Goal: Information Seeking & Learning: Learn about a topic

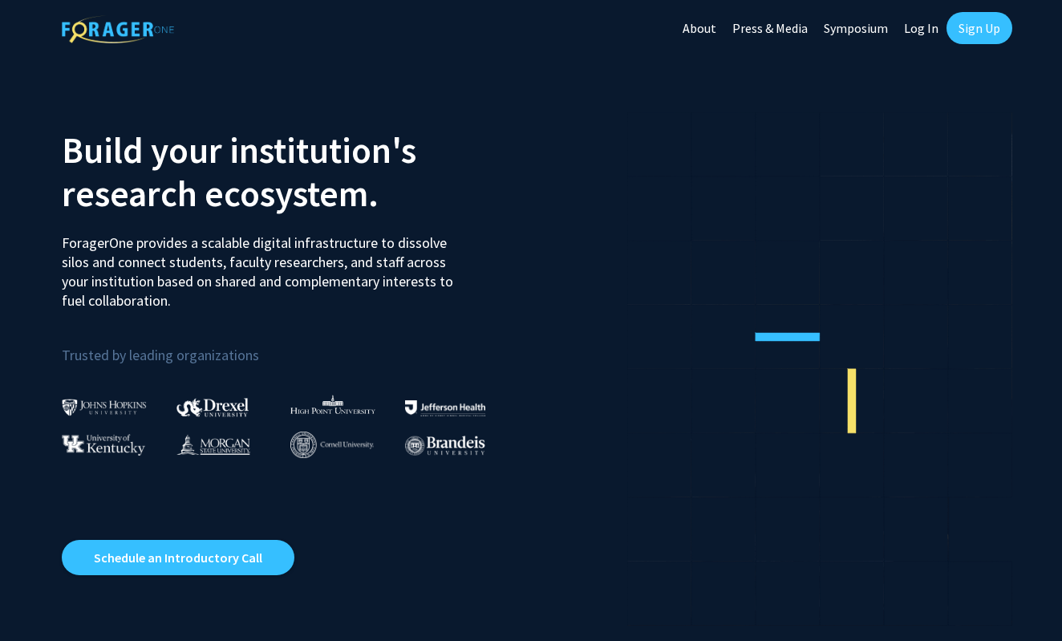
click at [919, 30] on link "Log In" at bounding box center [921, 28] width 51 height 56
select select
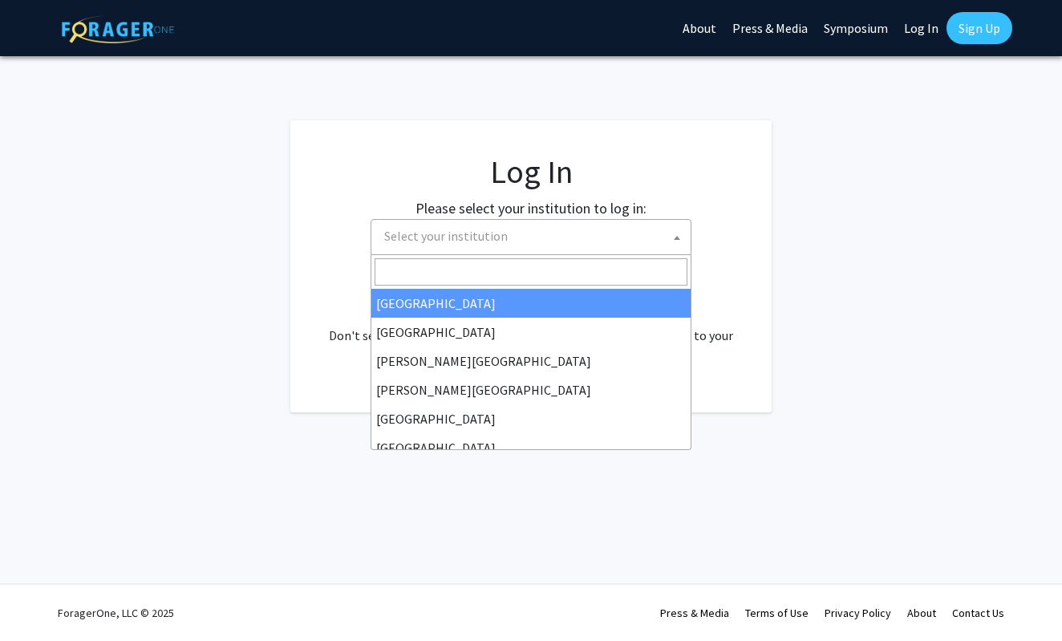
click at [550, 246] on span "Select your institution" at bounding box center [534, 236] width 313 height 33
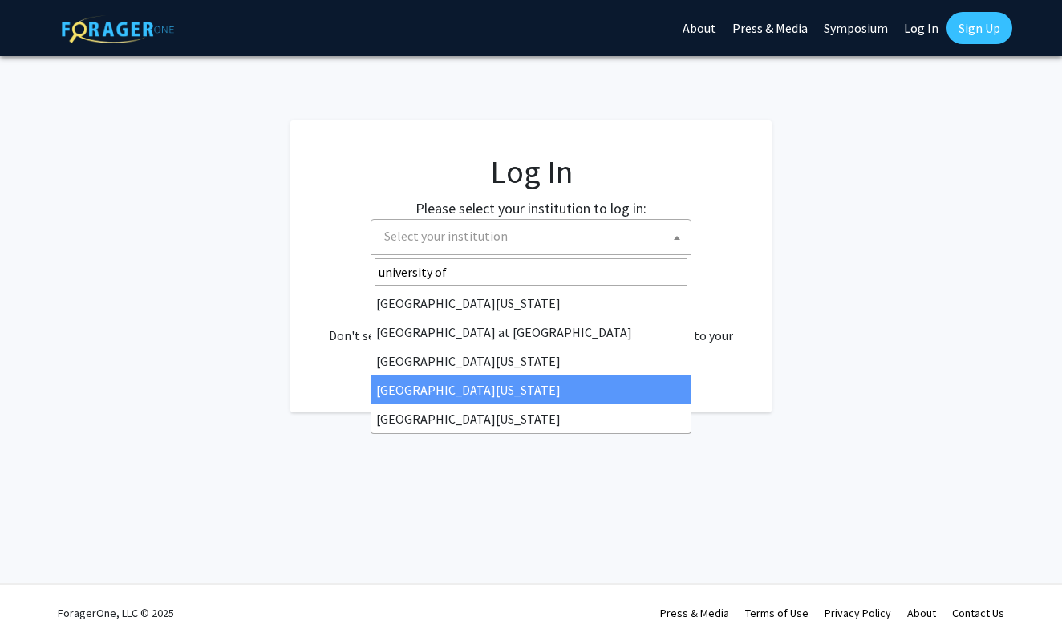
type input "university of"
select select "31"
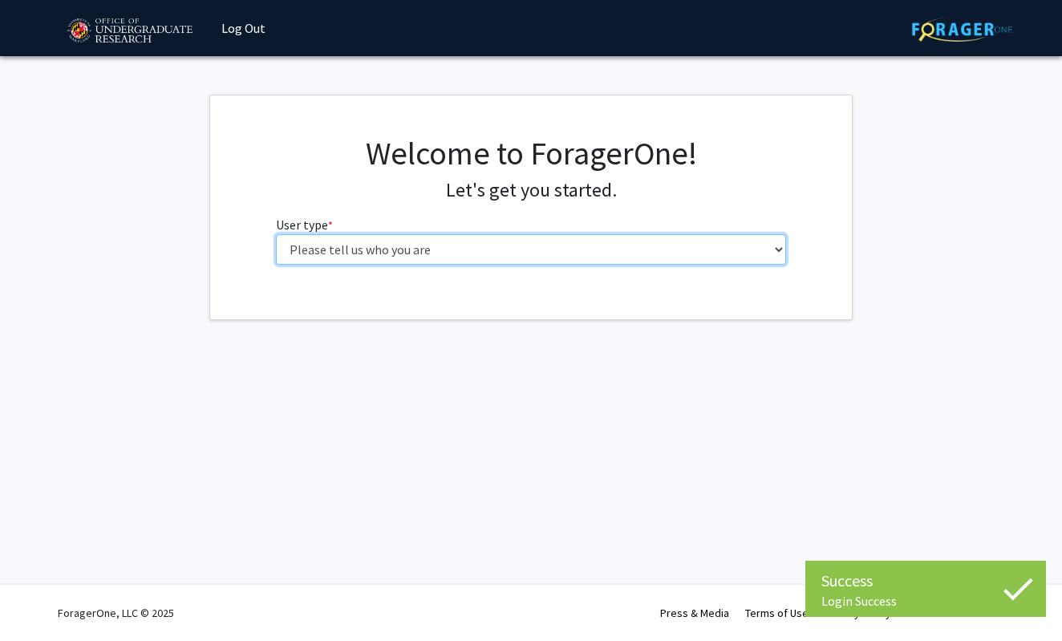
select select "1: undergrad"
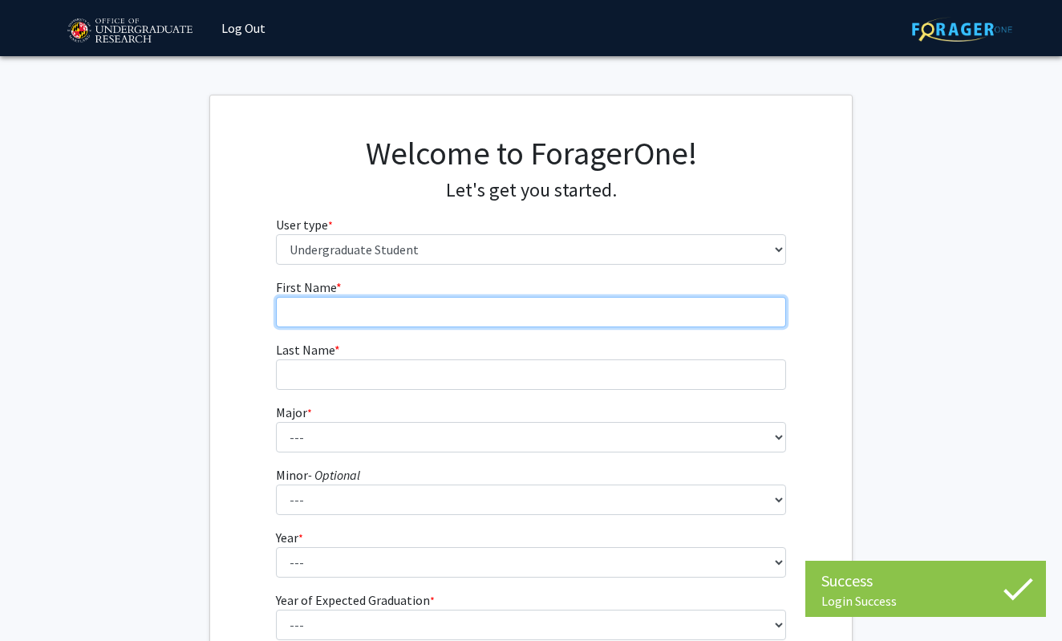
click at [410, 316] on input "First Name * required" at bounding box center [531, 312] width 511 height 30
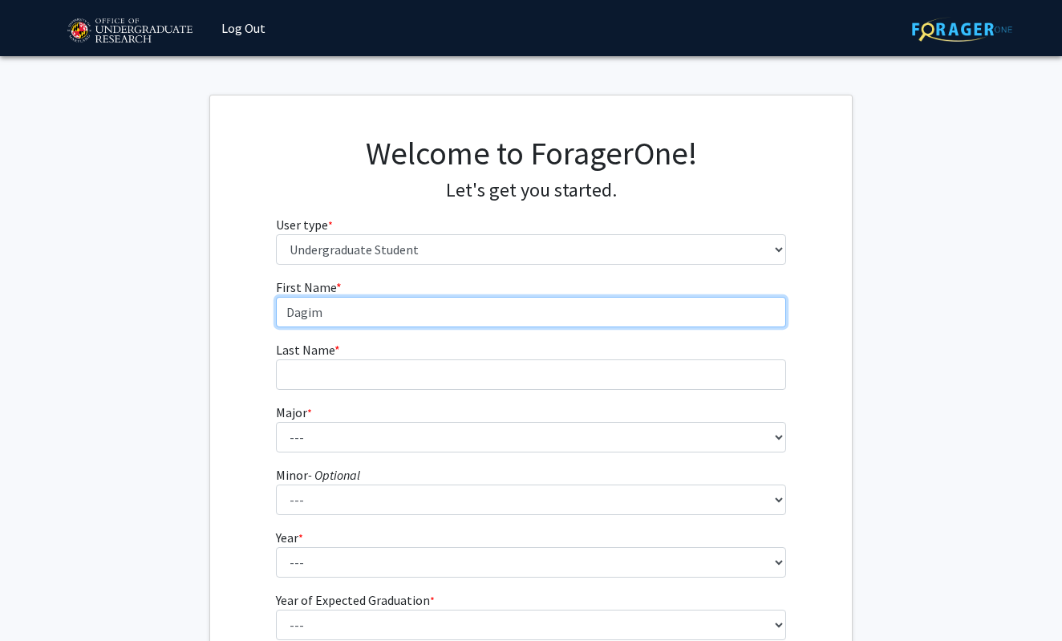
type input "Dagim"
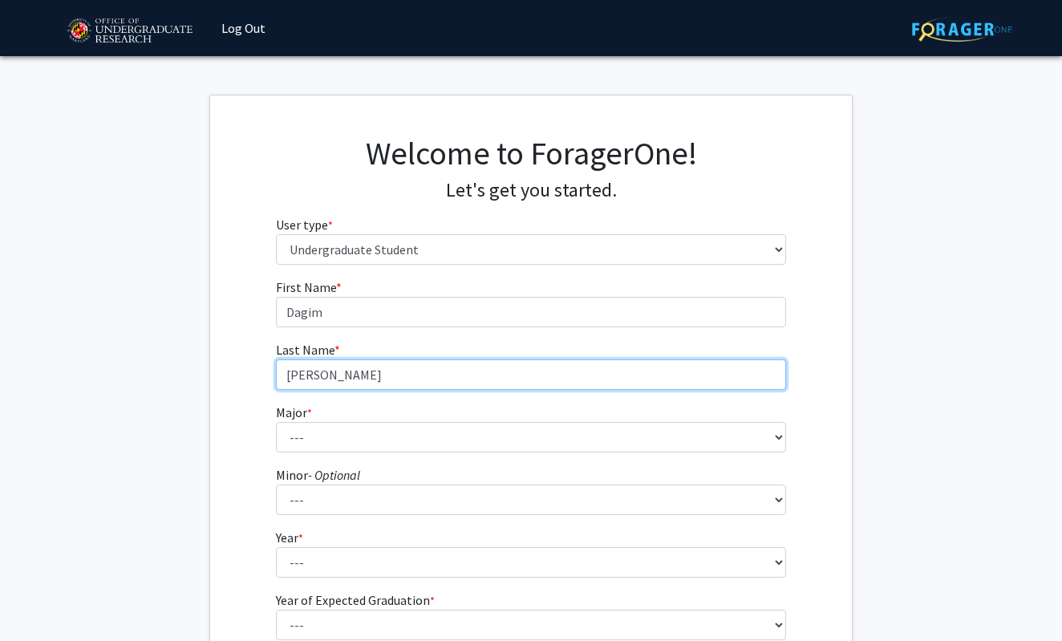
type input "Haile"
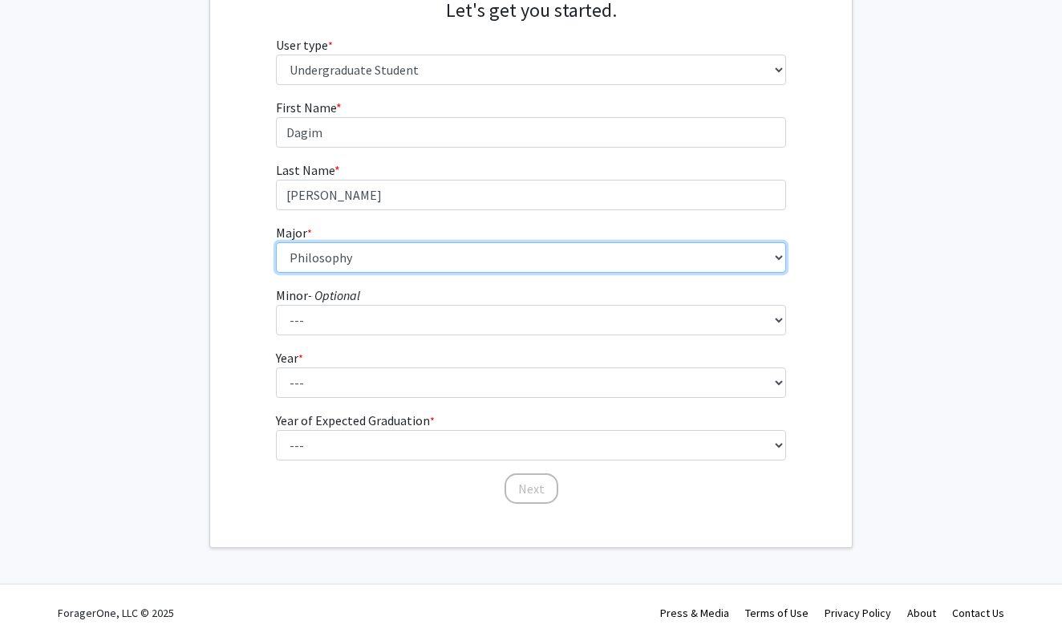
scroll to position [179, 0]
select select "81: 2382"
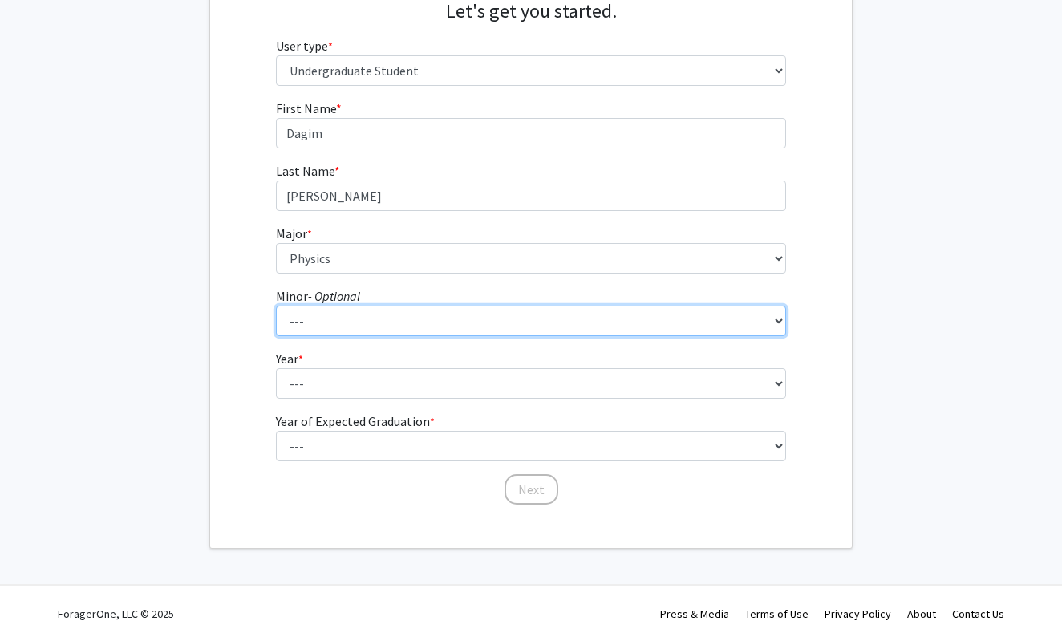
select select "82: 1885"
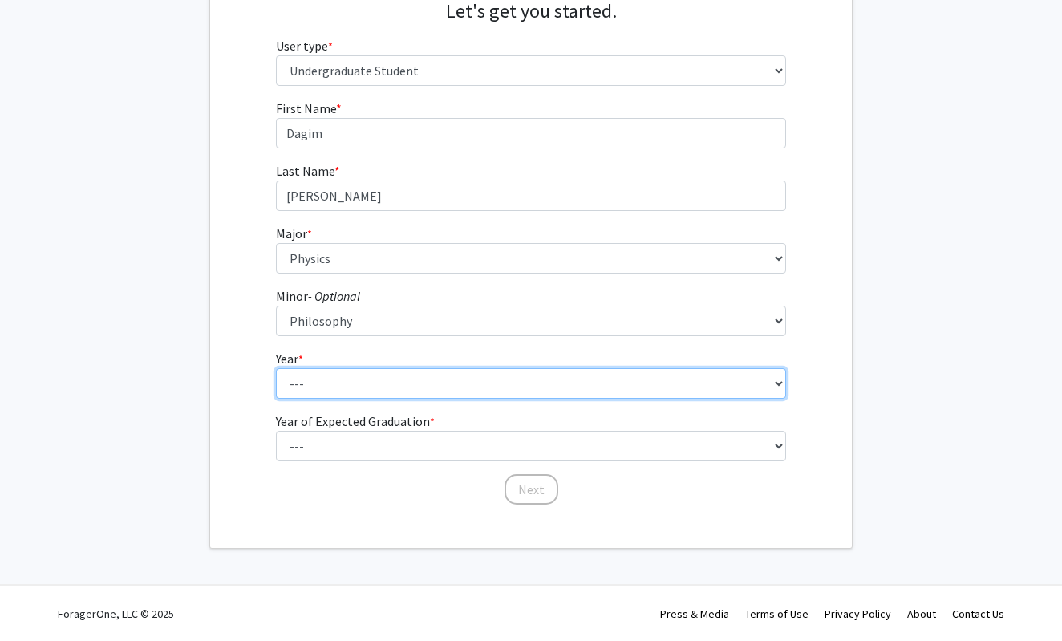
select select "2: sophomore"
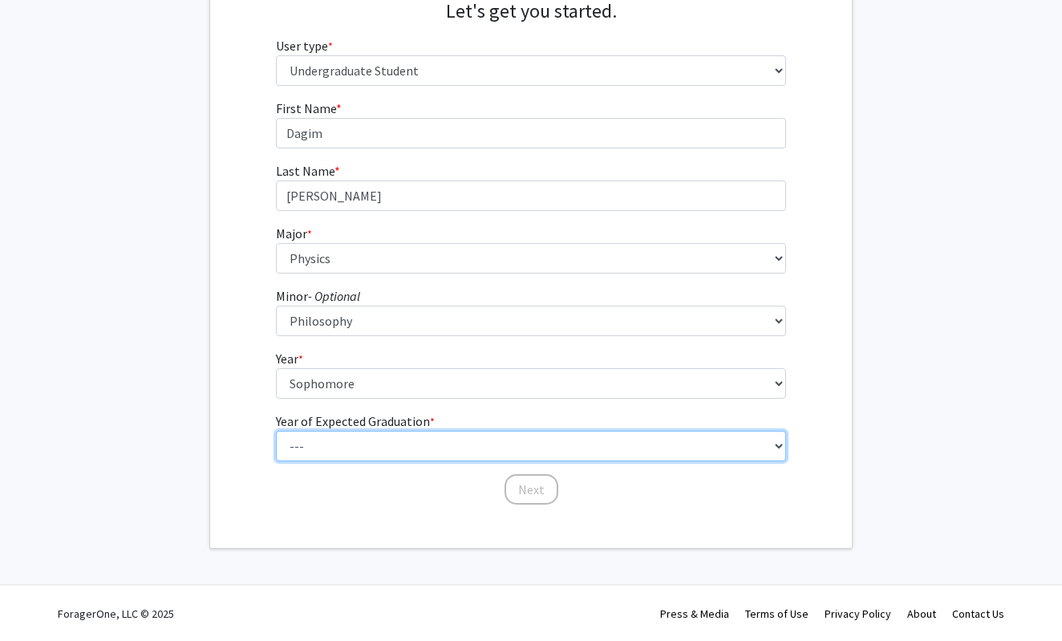
select select "4: 2028"
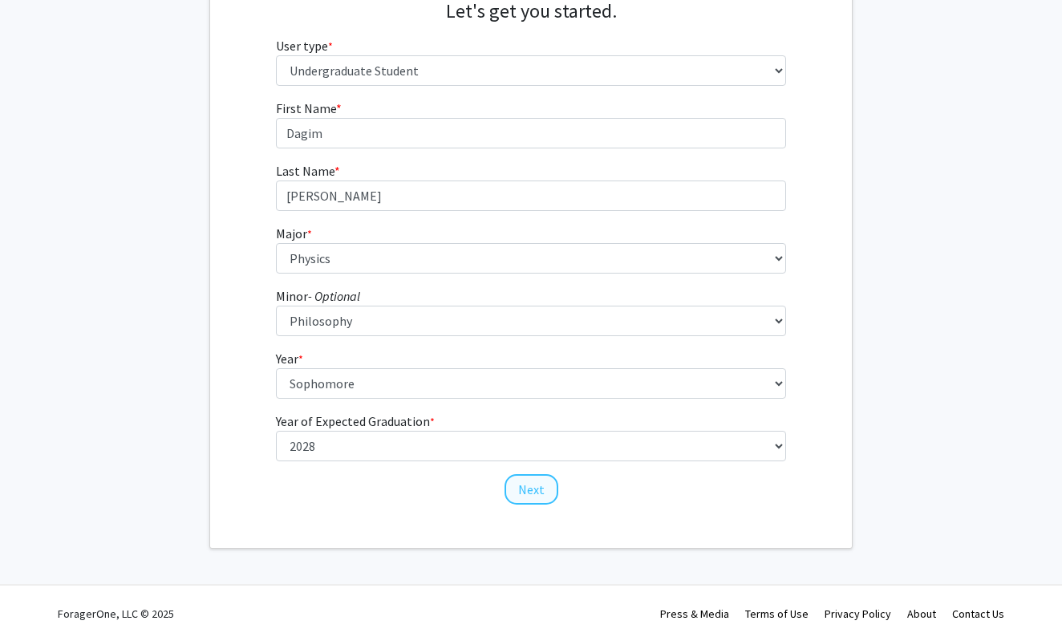
click at [535, 493] on button "Next" at bounding box center [532, 489] width 54 height 30
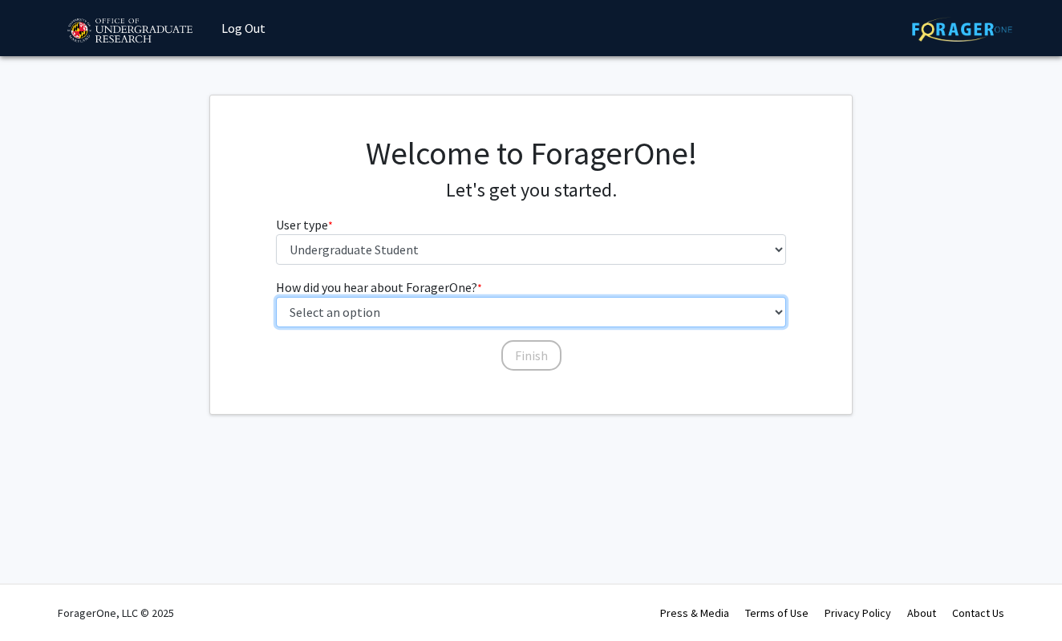
select select "5: other"
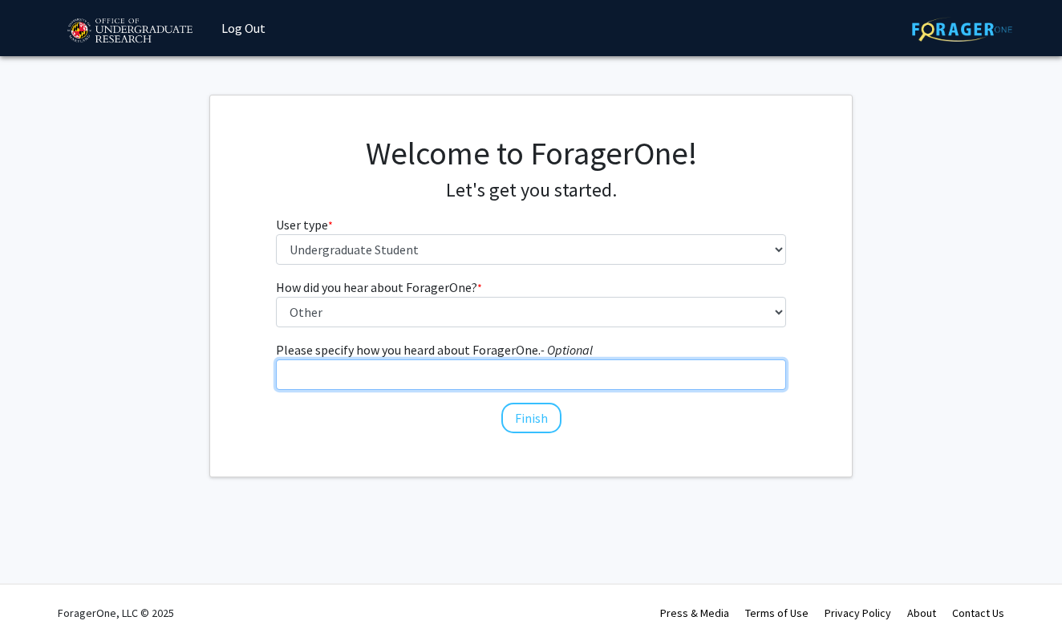
click at [514, 381] on input "Please specify how you heard about ForagerOne. - Optional" at bounding box center [531, 374] width 511 height 30
type input "Searching for UMD research database"
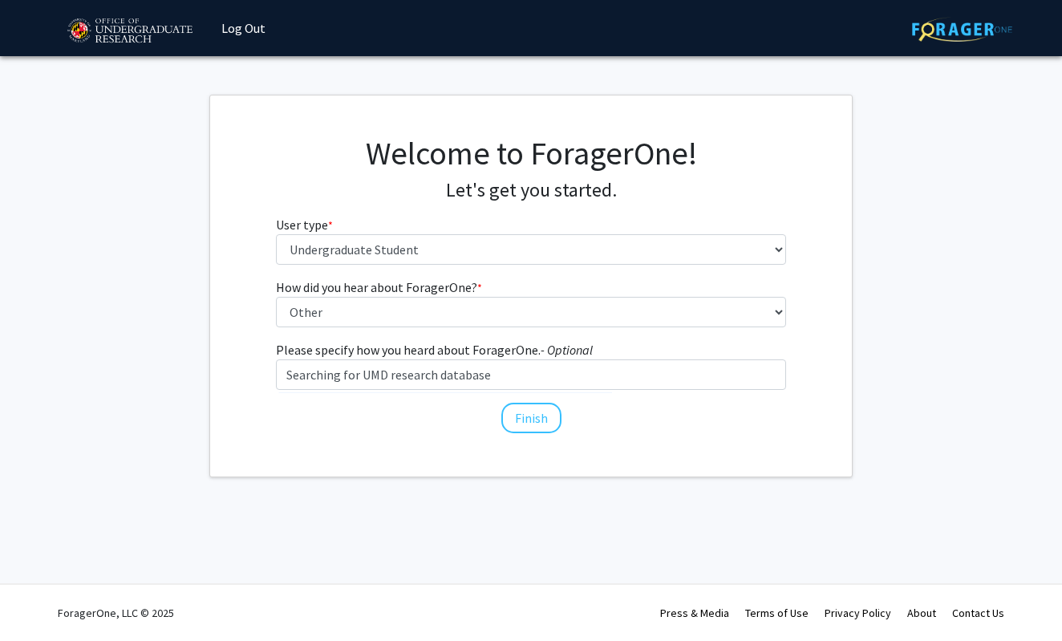
click at [463, 418] on div "How did you hear about ForagerOne? * required Select an option Peer/student rec…" at bounding box center [531, 356] width 535 height 157
click at [534, 418] on button "Finish" at bounding box center [531, 418] width 60 height 30
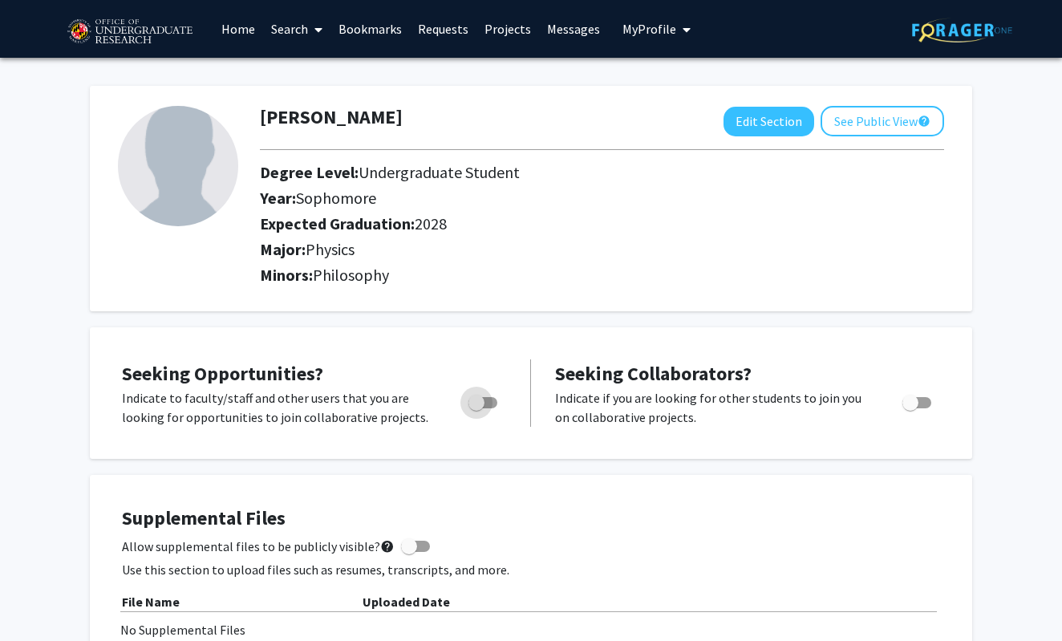
click at [477, 403] on span "Toggle" at bounding box center [477, 403] width 16 height 16
click at [477, 408] on input "Are you actively seeking opportunities?" at bounding box center [476, 408] width 1 height 1
checkbox input "true"
click at [505, 27] on link "Projects" at bounding box center [508, 29] width 63 height 56
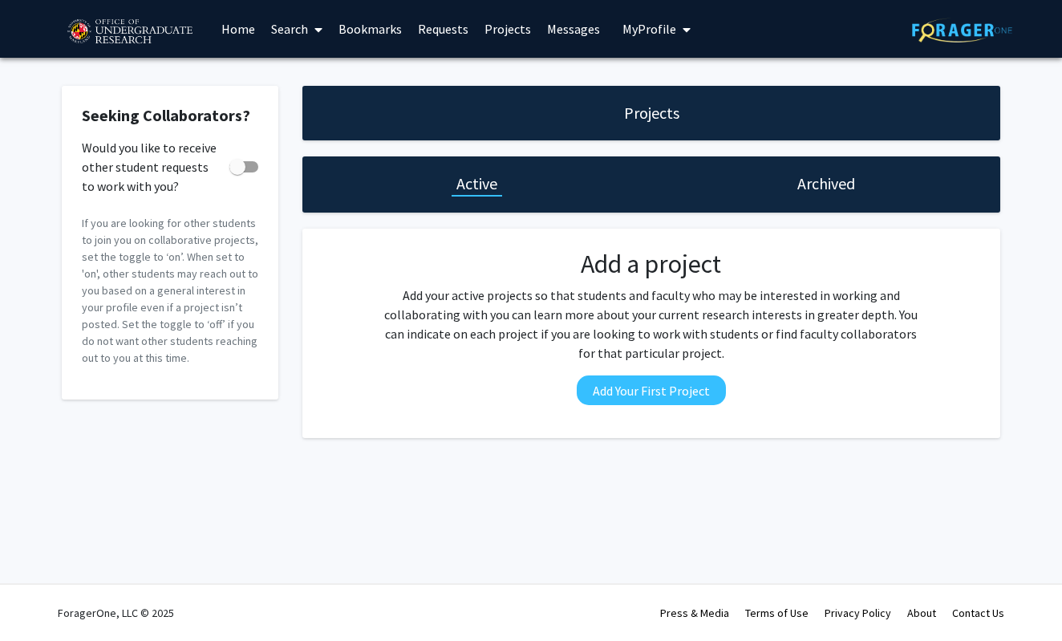
click at [246, 30] on link "Home" at bounding box center [238, 29] width 50 height 56
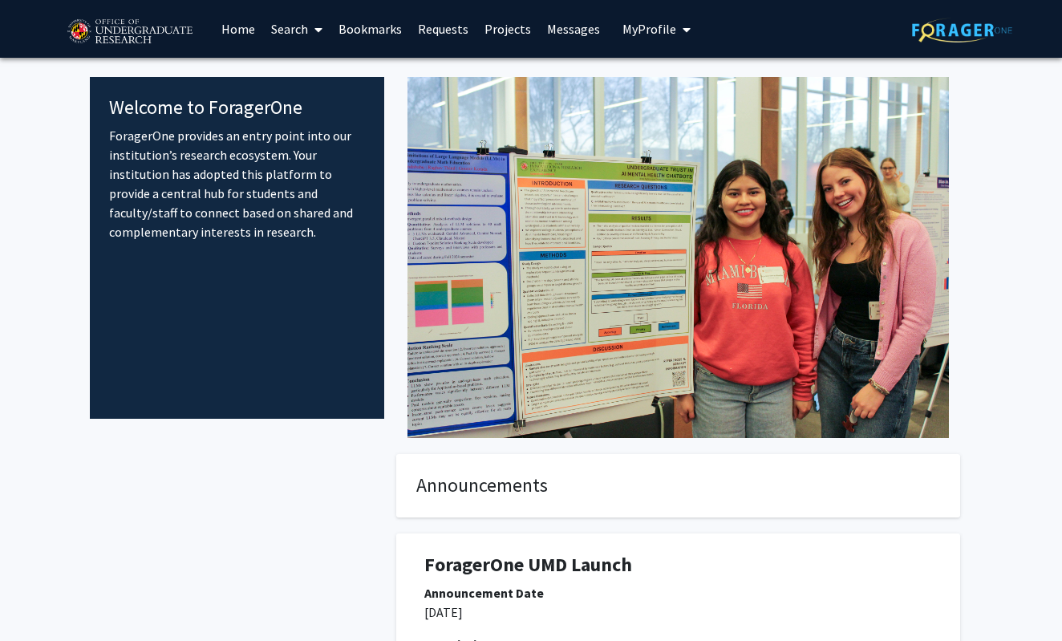
click at [302, 30] on link "Search" at bounding box center [296, 29] width 67 height 56
click at [320, 72] on span "Faculty/Staff" at bounding box center [322, 74] width 118 height 32
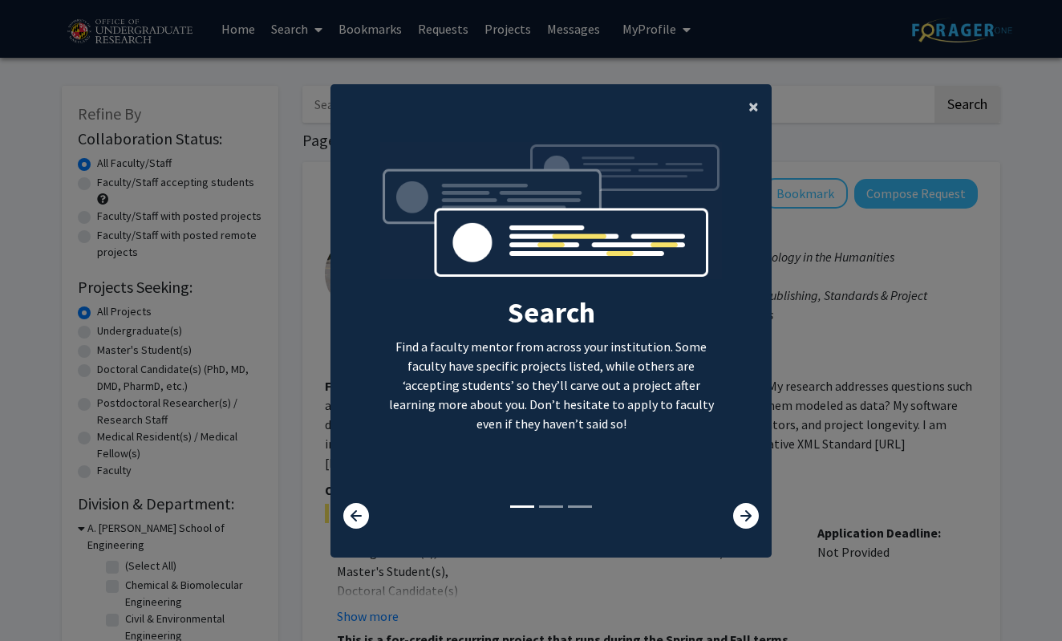
click at [749, 103] on span "×" at bounding box center [754, 106] width 10 height 25
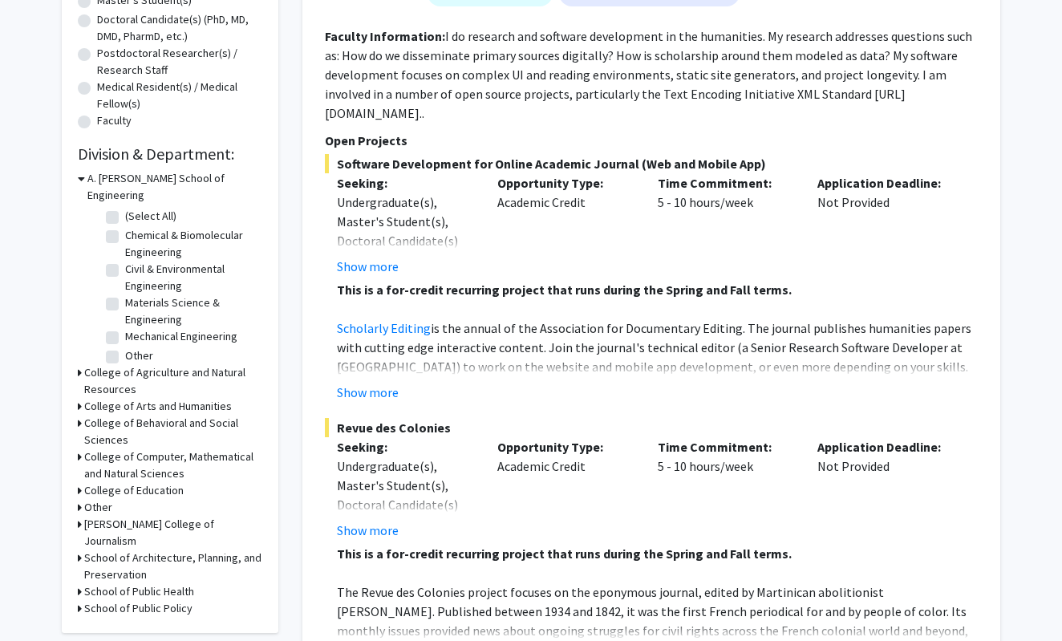
scroll to position [351, 0]
click at [386, 255] on button "Show more" at bounding box center [368, 264] width 62 height 19
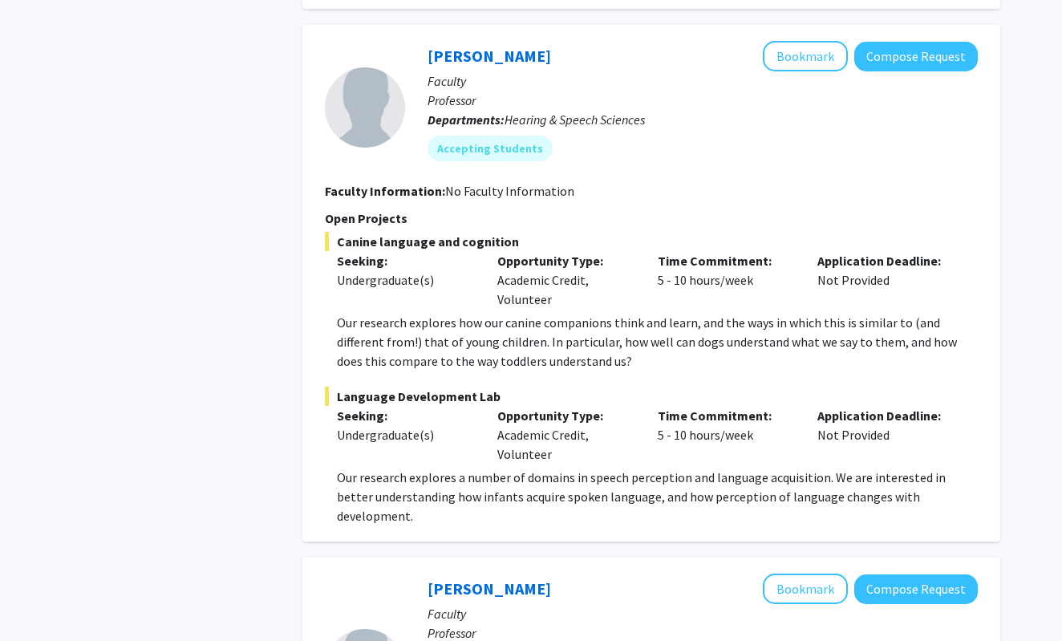
scroll to position [1333, 0]
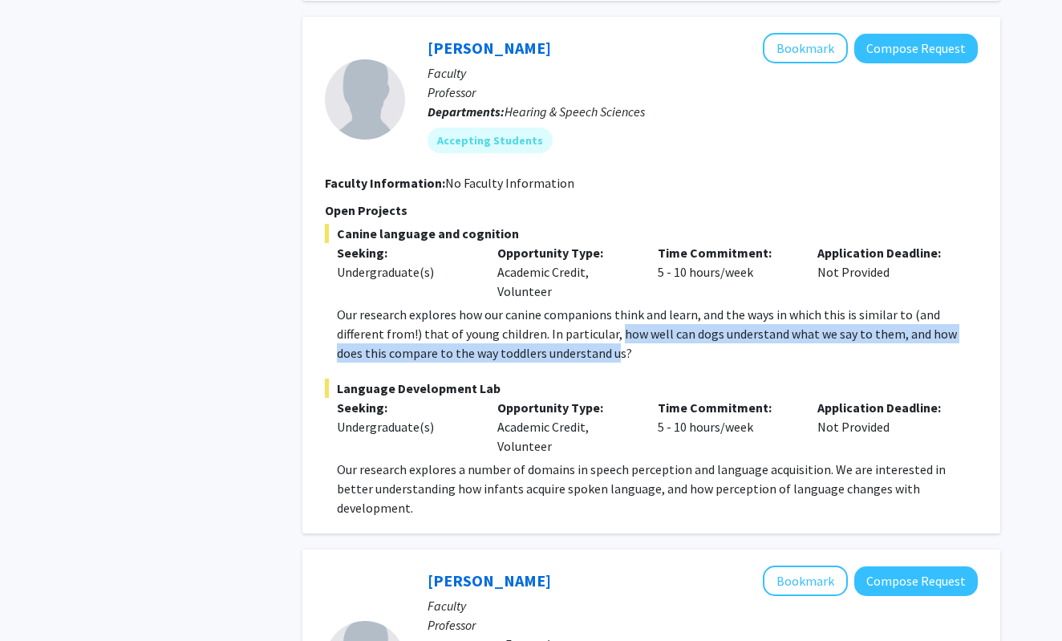
drag, startPoint x: 566, startPoint y: 319, endPoint x: 566, endPoint y: 328, distance: 9.6
click at [566, 328] on p "Our research explores how our canine companions think and learn, and the ways i…" at bounding box center [657, 334] width 641 height 58
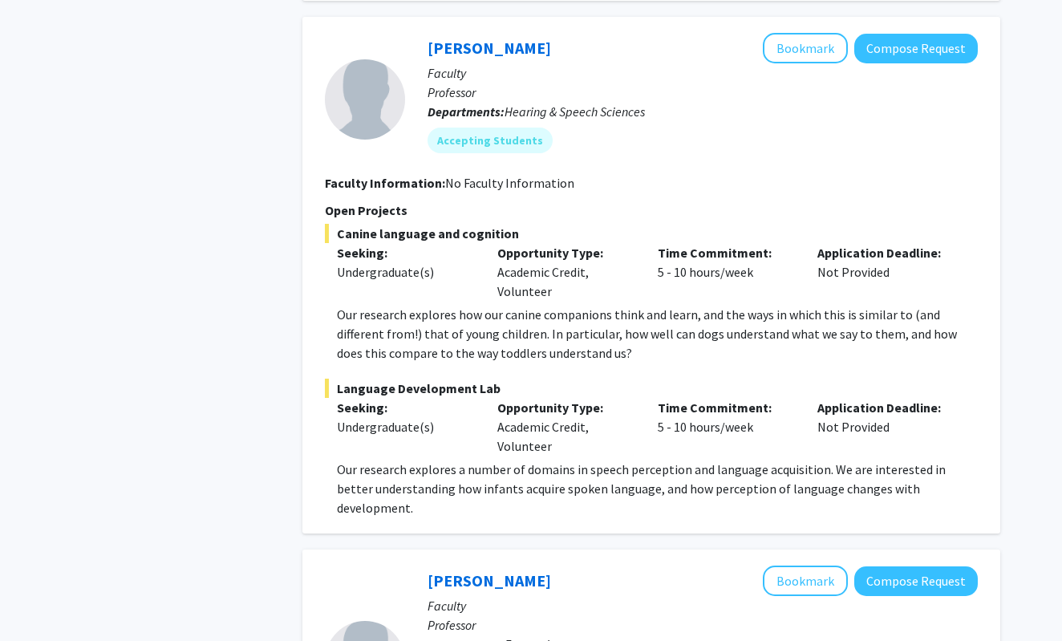
click at [646, 246] on div "Time Commitment: 5 - 10 hours/week" at bounding box center [726, 272] width 160 height 58
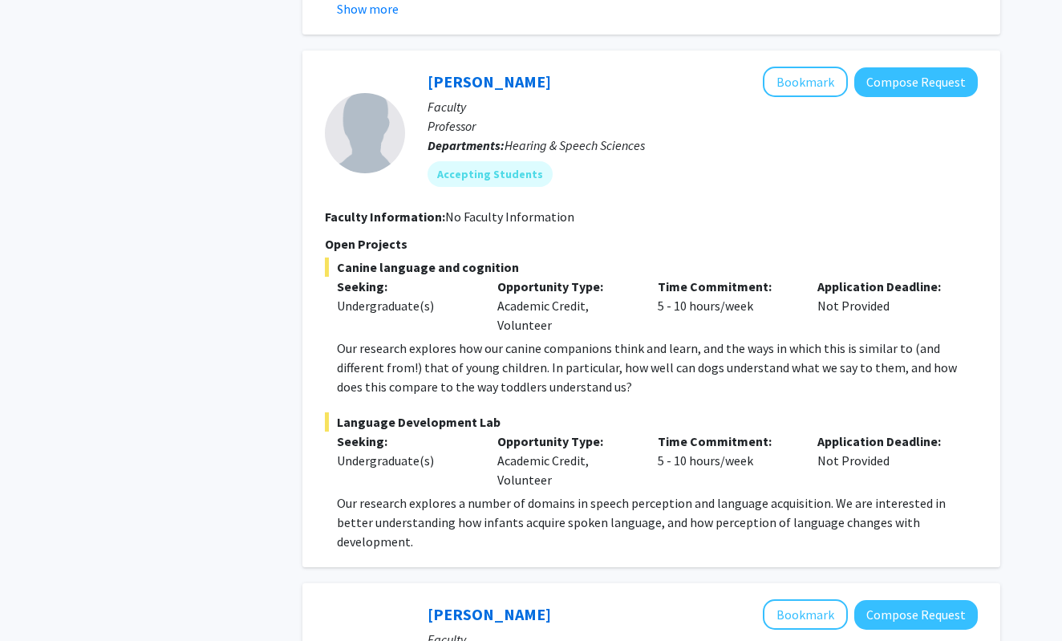
scroll to position [1286, 0]
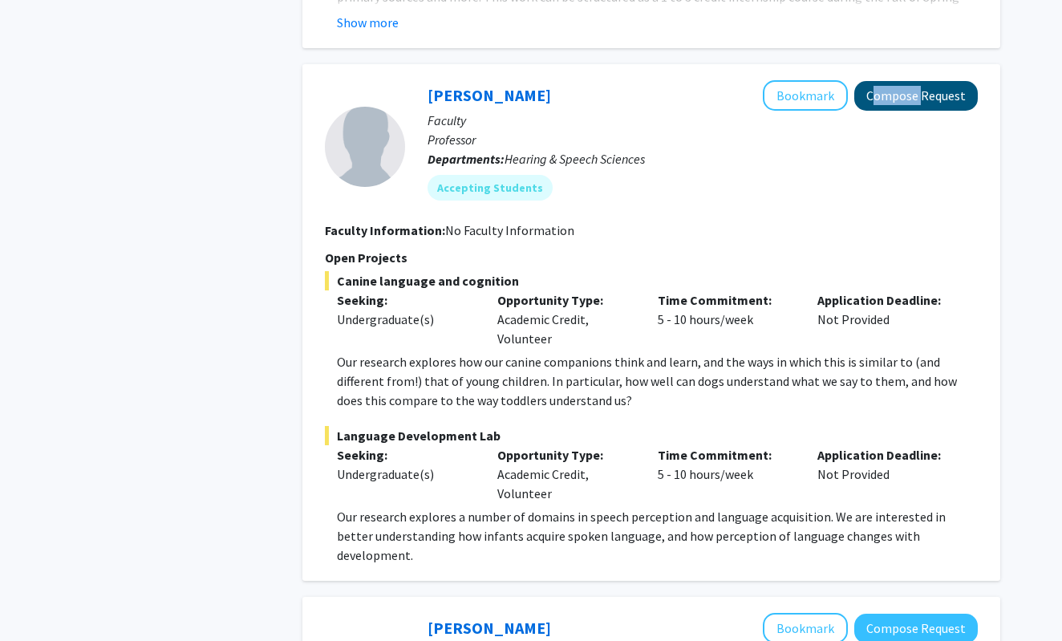
click at [905, 81] on button "Compose Request" at bounding box center [916, 96] width 124 height 30
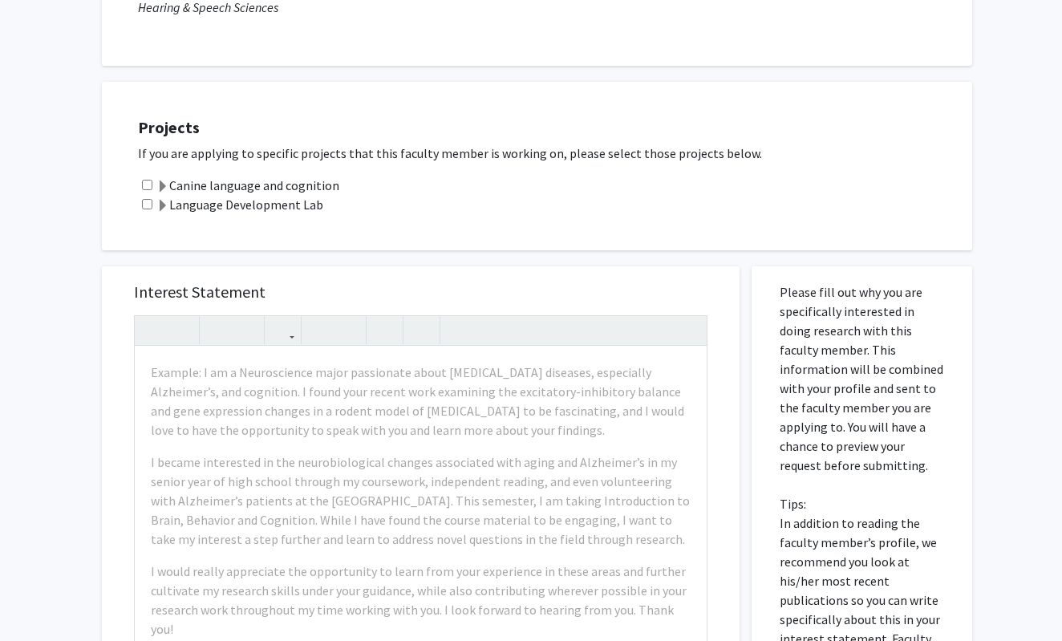
scroll to position [216, 0]
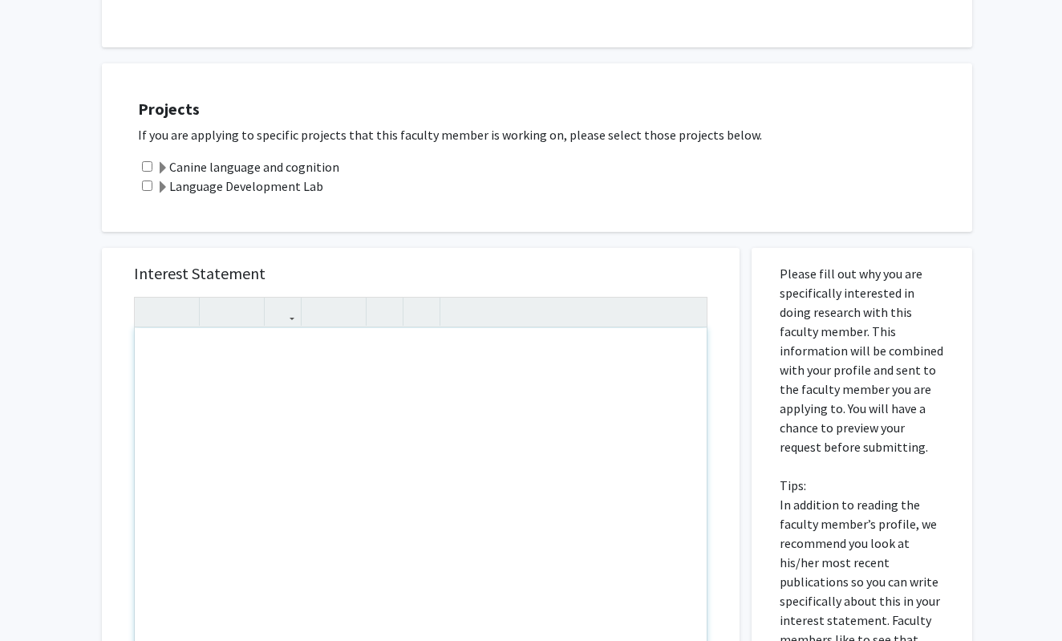
click at [607, 123] on div "Projects If you are applying to specific projects that this faculty member is w…" at bounding box center [547, 147] width 850 height 128
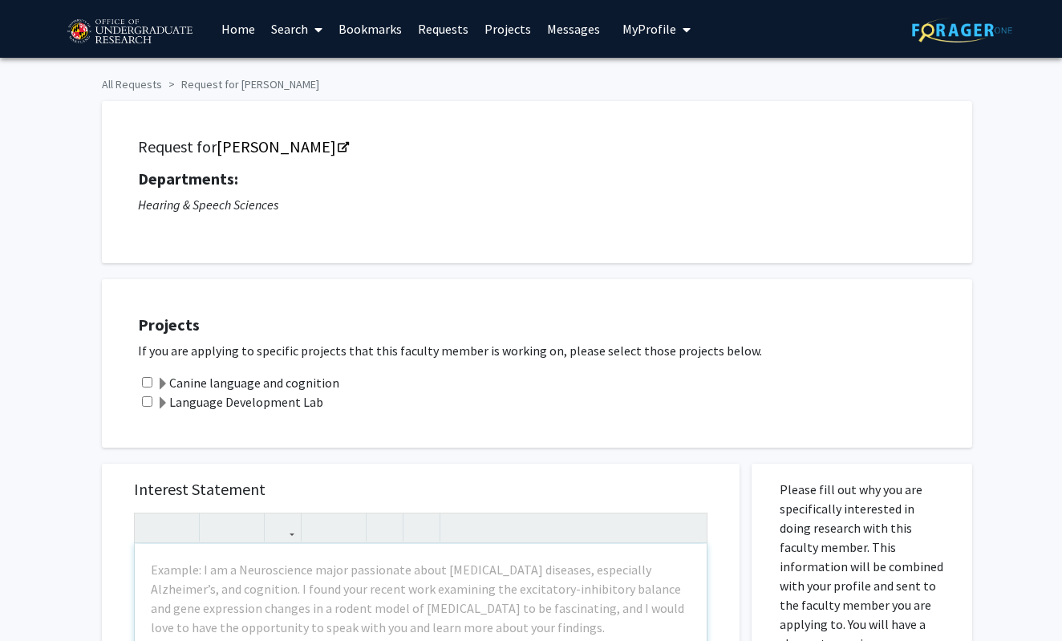
scroll to position [0, 0]
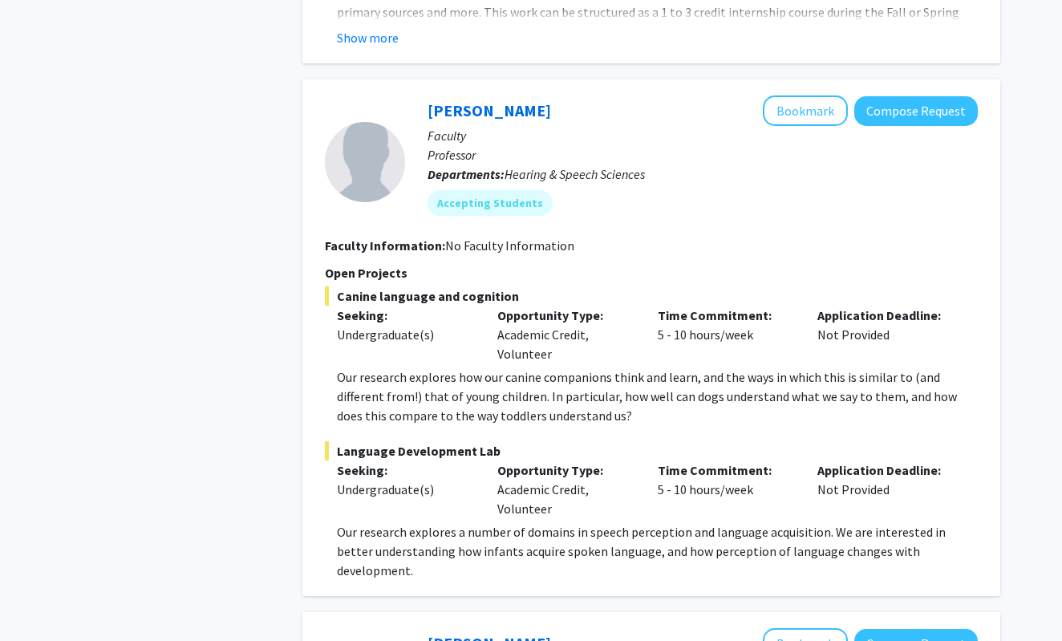
scroll to position [1231, 0]
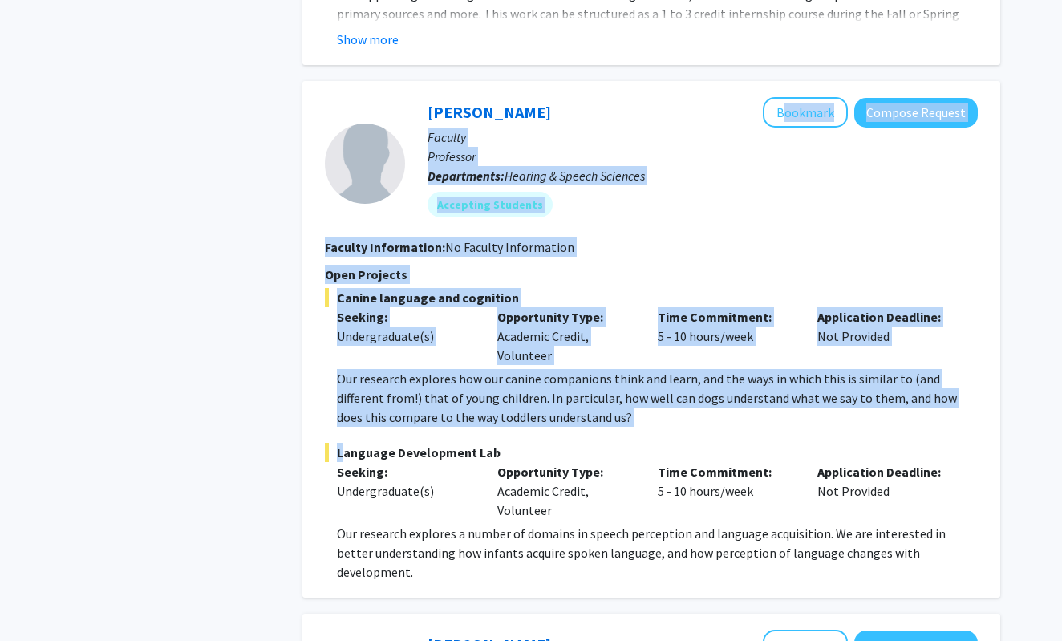
drag, startPoint x: 411, startPoint y: 83, endPoint x: 501, endPoint y: 413, distance: 342.8
click at [501, 413] on fg-search-faculty "Rochelle Newman Bookmark Compose Request Faculty Professor Departments: Hearing…" at bounding box center [651, 339] width 653 height 485
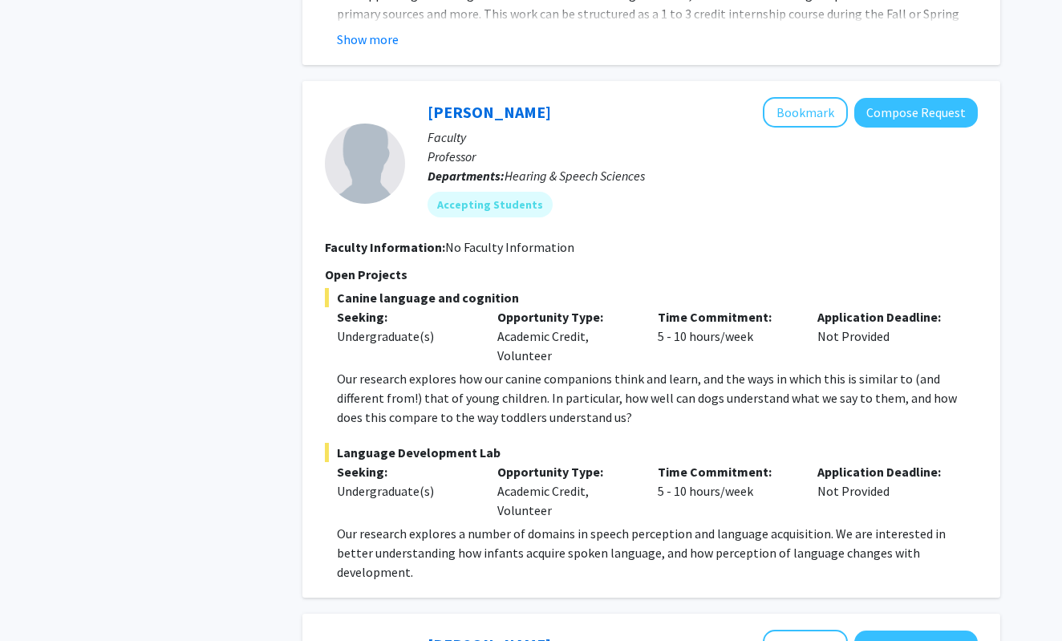
click at [336, 97] on div at bounding box center [365, 163] width 80 height 132
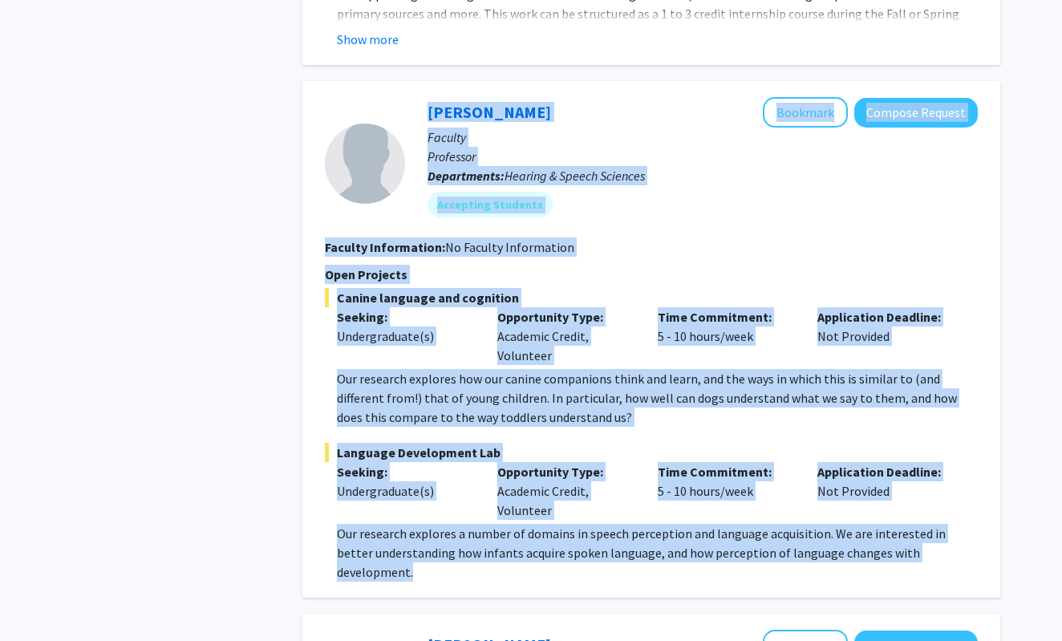
drag, startPoint x: 314, startPoint y: 91, endPoint x: 950, endPoint y: 546, distance: 782.1
click at [950, 546] on div "Rochelle Newman Bookmark Compose Request Faculty Professor Departments: Hearing…" at bounding box center [651, 339] width 698 height 517
copy fg-search-faculty "Rochelle Newman Bookmark Compose Request Faculty Professor Departments: Hearing…"
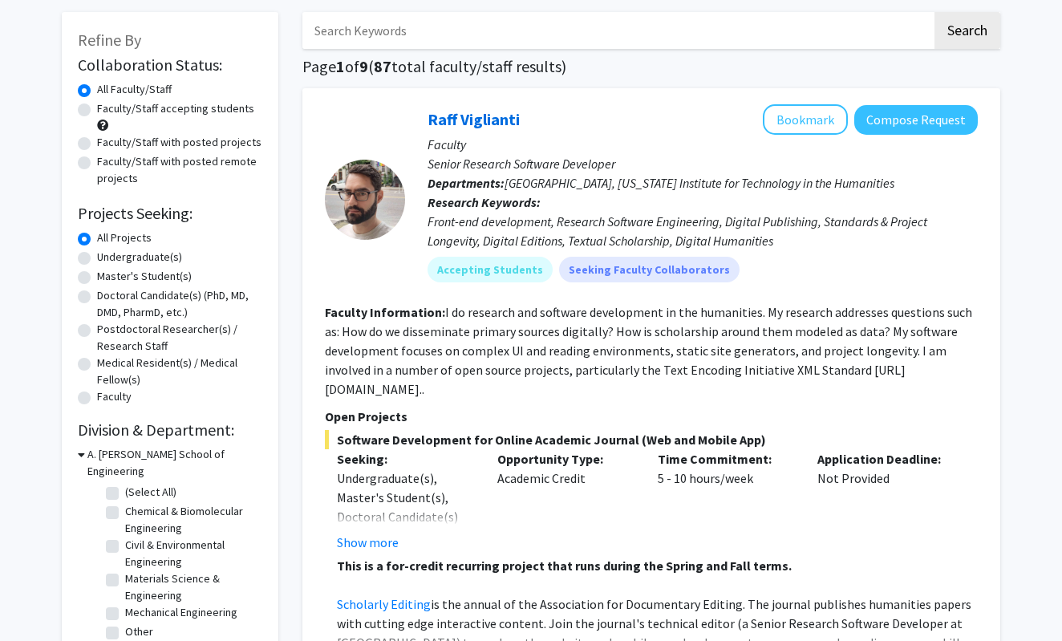
scroll to position [56, 0]
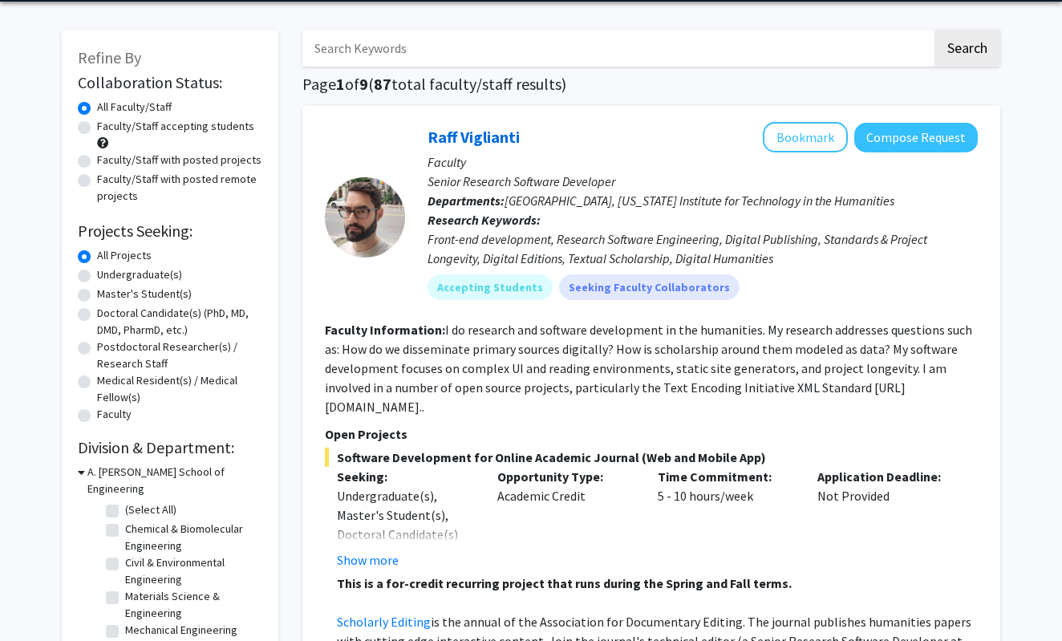
click at [97, 278] on label "Undergraduate(s)" at bounding box center [139, 274] width 85 height 17
click at [97, 277] on input "Undergraduate(s)" at bounding box center [102, 271] width 10 height 10
radio input "true"
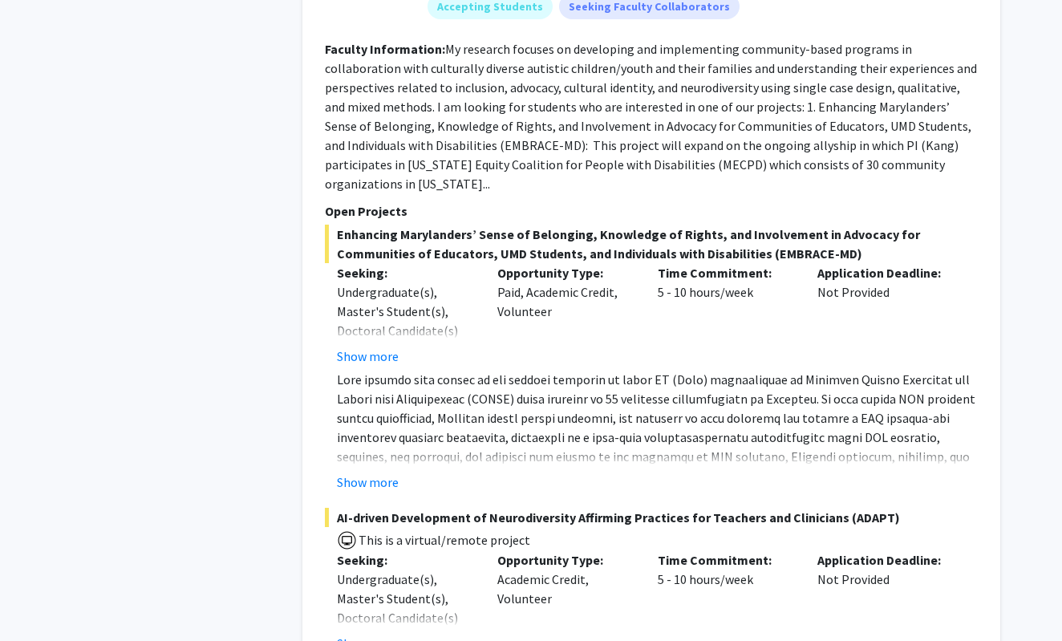
scroll to position [3503, 0]
click at [390, 473] on button "Show more" at bounding box center [368, 482] width 62 height 19
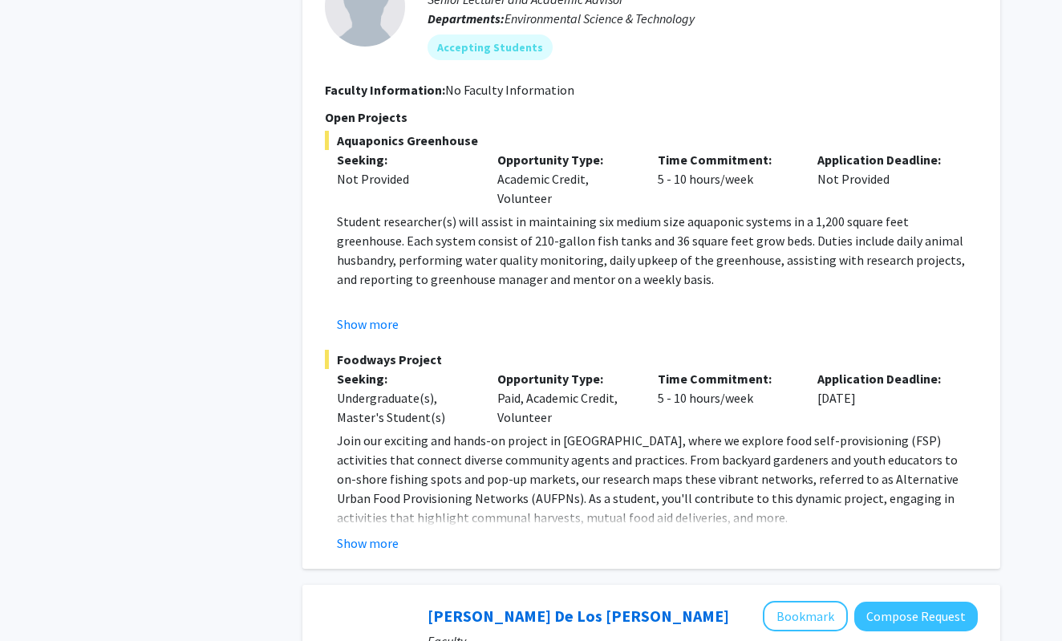
scroll to position [6253, 0]
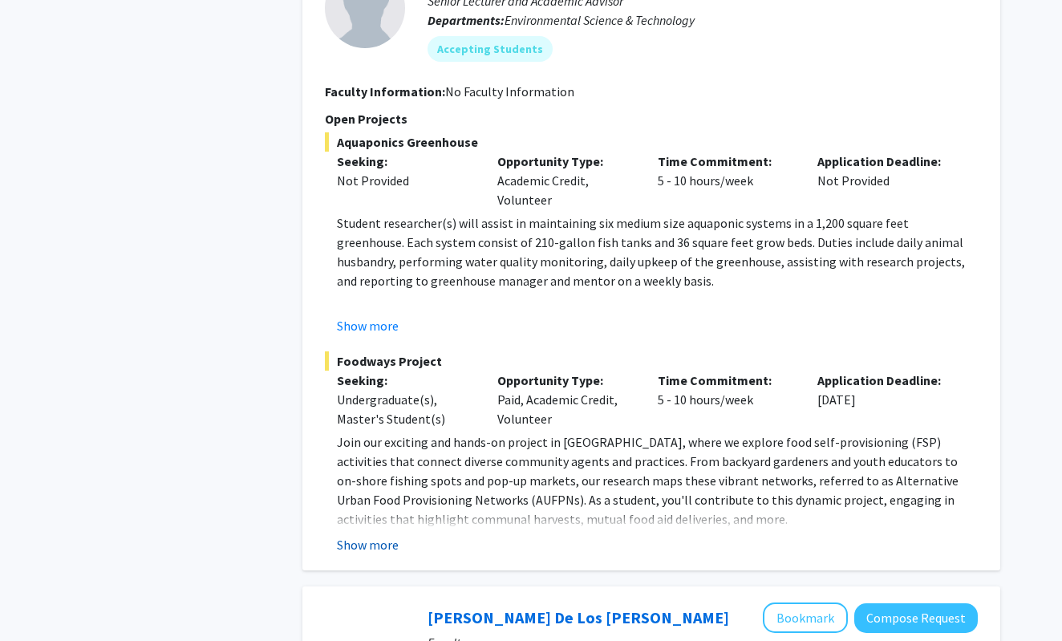
click at [386, 535] on button "Show more" at bounding box center [368, 544] width 62 height 19
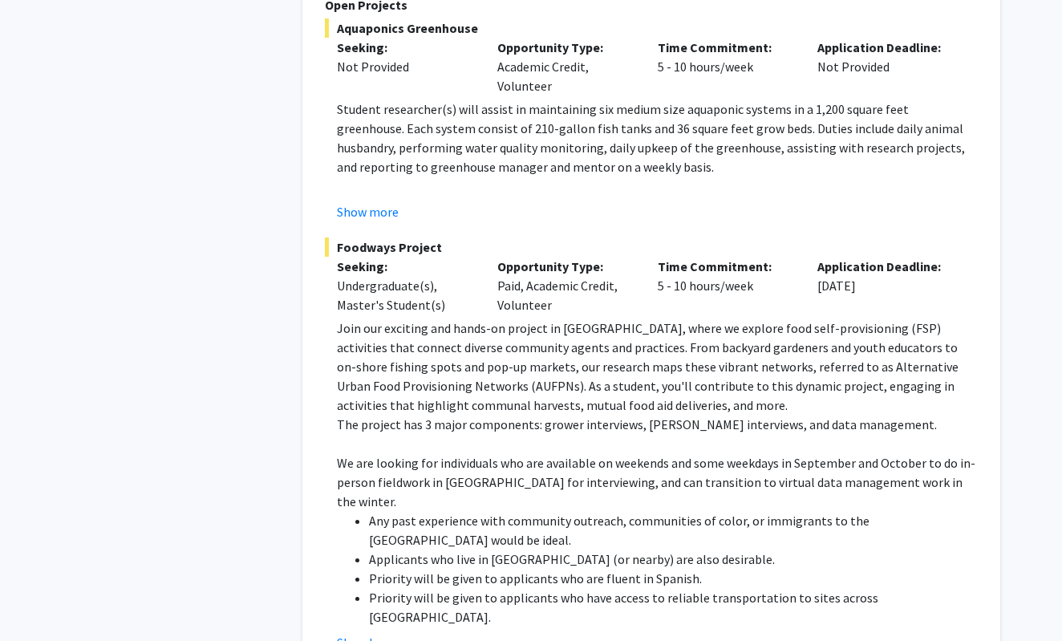
scroll to position [6380, 0]
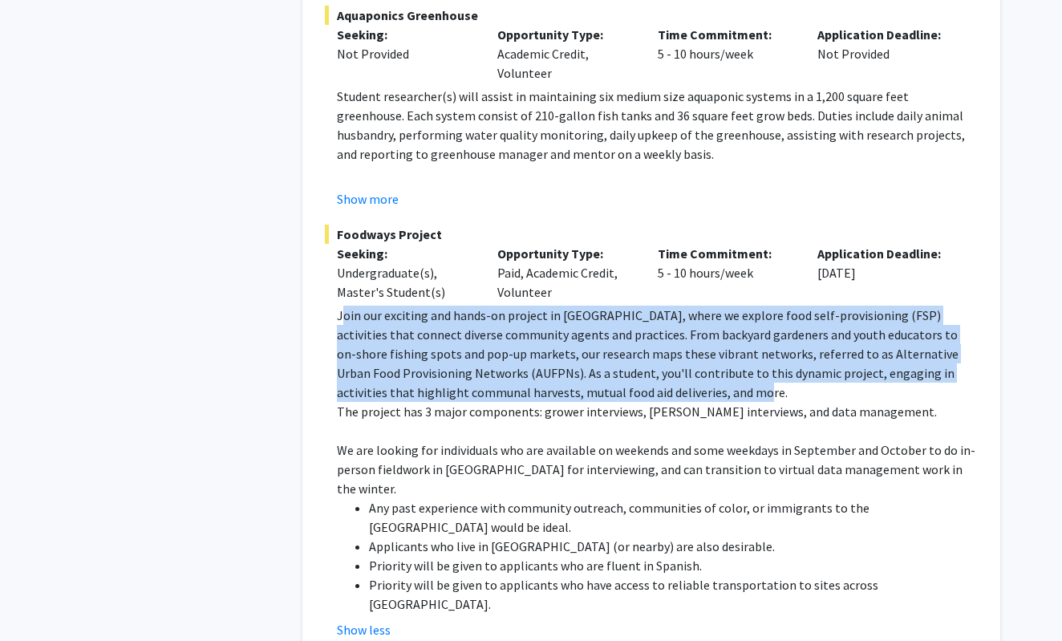
drag, startPoint x: 341, startPoint y: 241, endPoint x: 718, endPoint y: 323, distance: 386.0
click at [718, 323] on p "Join our exciting and hands-on project in Baltimore City, where we explore food…" at bounding box center [657, 354] width 641 height 96
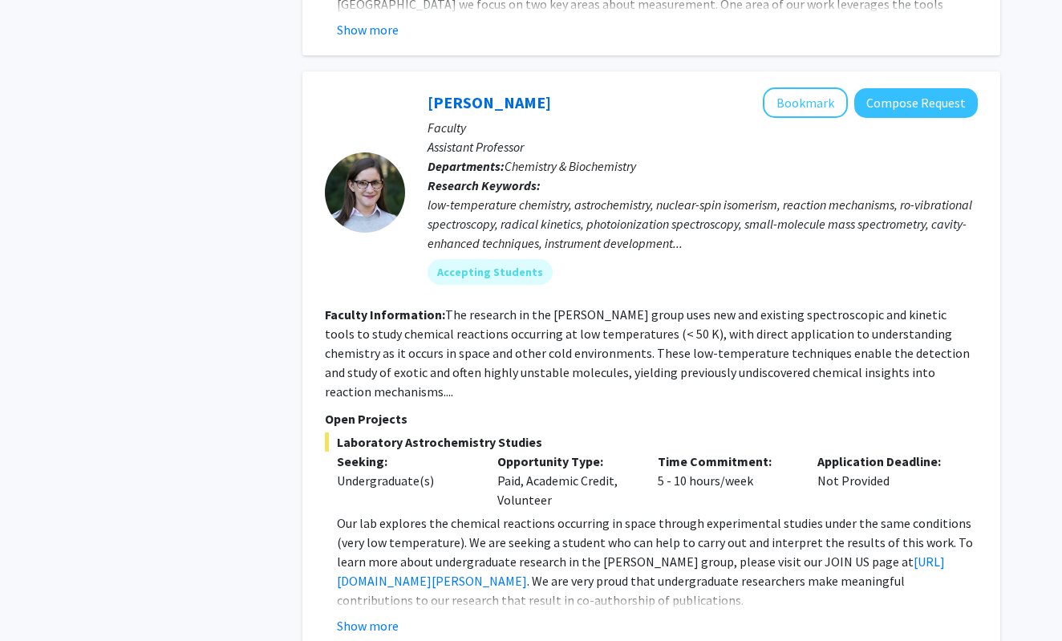
scroll to position [7635, 0]
click at [374, 615] on button "Show more" at bounding box center [368, 624] width 62 height 19
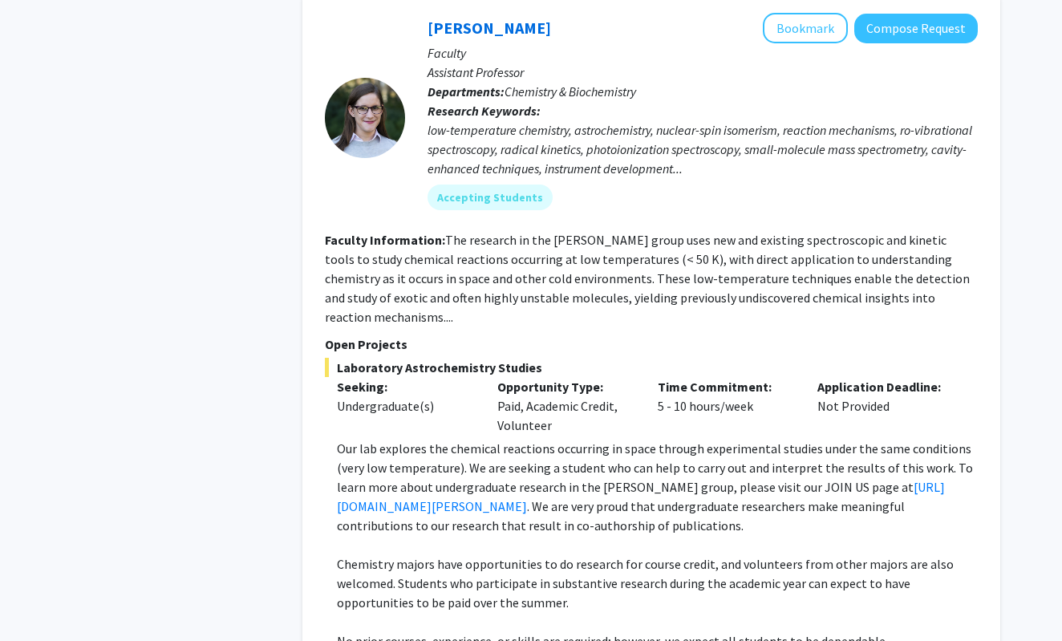
scroll to position [7710, 0]
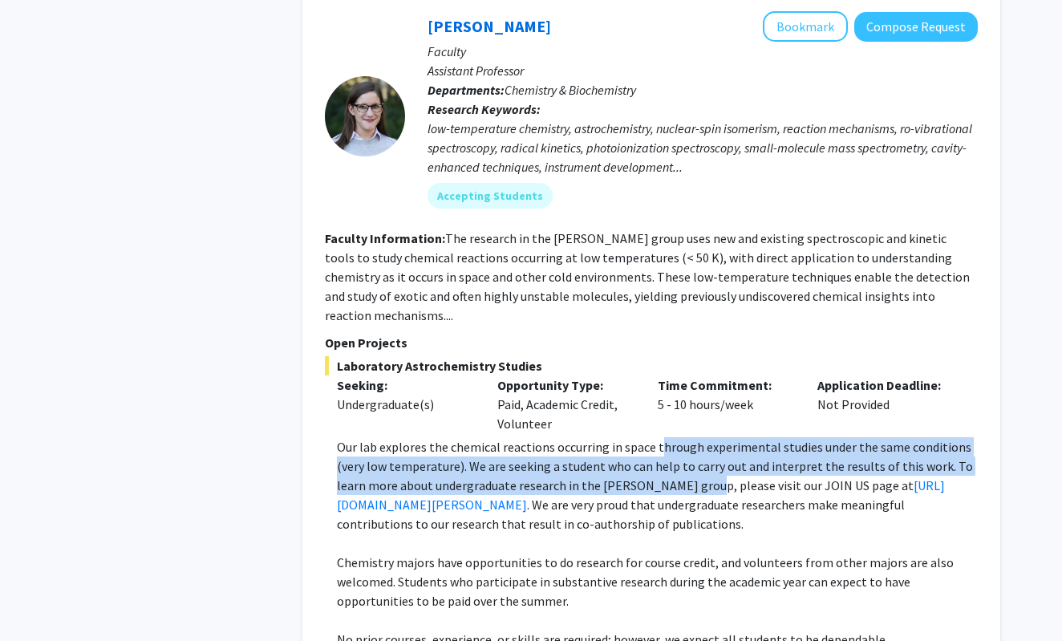
drag, startPoint x: 654, startPoint y: 276, endPoint x: 702, endPoint y: 314, distance: 61.2
click at [702, 437] on p "Our lab explores the chemical reactions occurring in space through experimental…" at bounding box center [657, 485] width 641 height 96
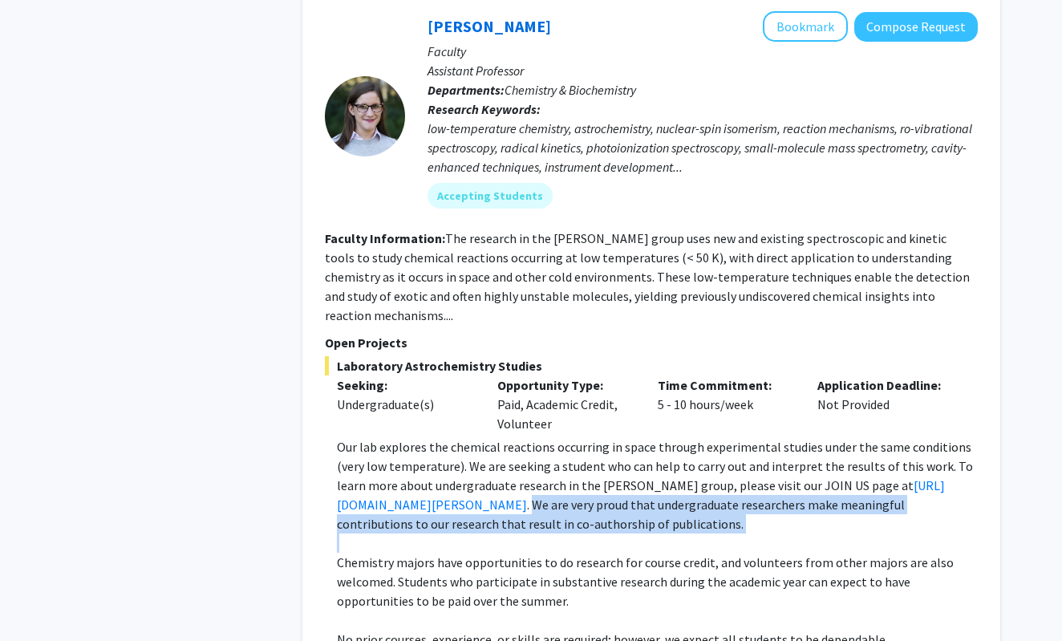
drag, startPoint x: 552, startPoint y: 335, endPoint x: 599, endPoint y: 373, distance: 60.4
click at [599, 437] on div "Our lab explores the chemical reactions occurring in space through experimental…" at bounding box center [657, 581] width 641 height 289
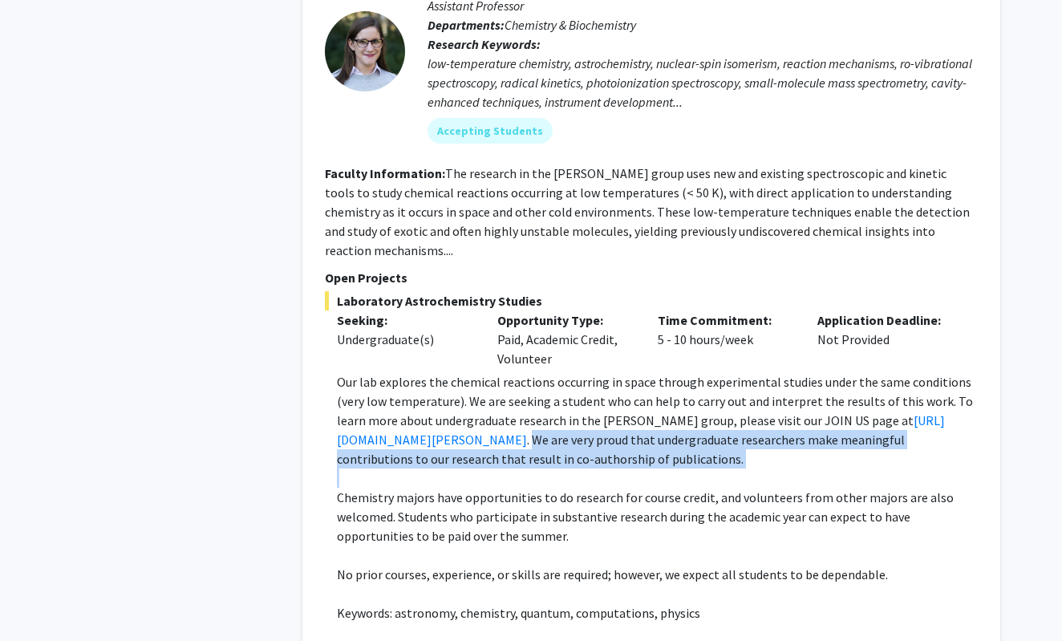
scroll to position [7788, 0]
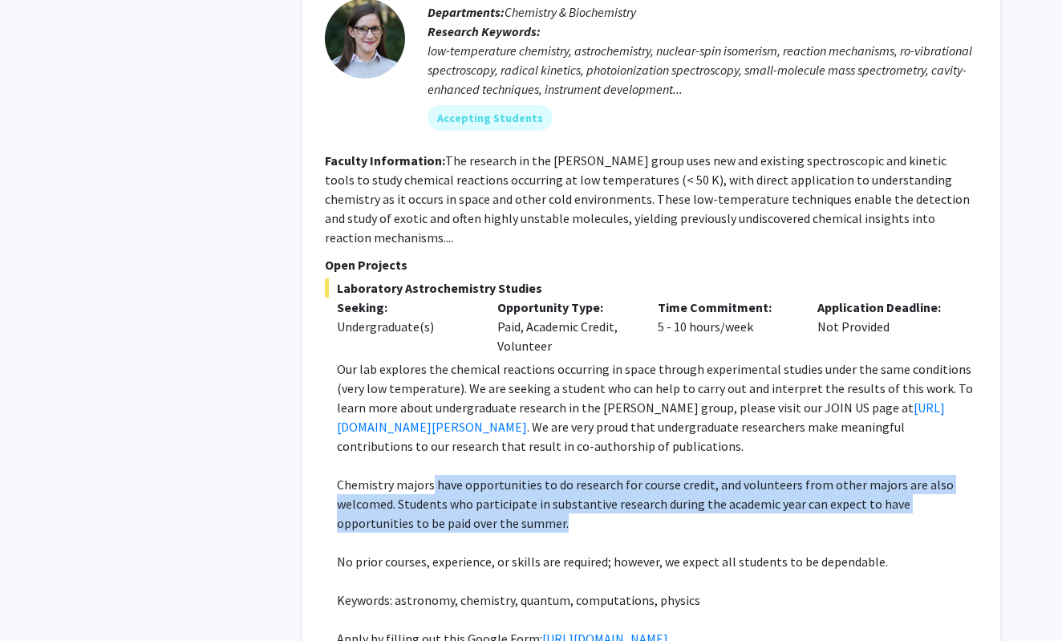
drag, startPoint x: 432, startPoint y: 314, endPoint x: 491, endPoint y: 353, distance: 70.5
click at [491, 475] on p "Chemistry majors have opportunities to do research for course credit, and volun…" at bounding box center [657, 504] width 641 height 58
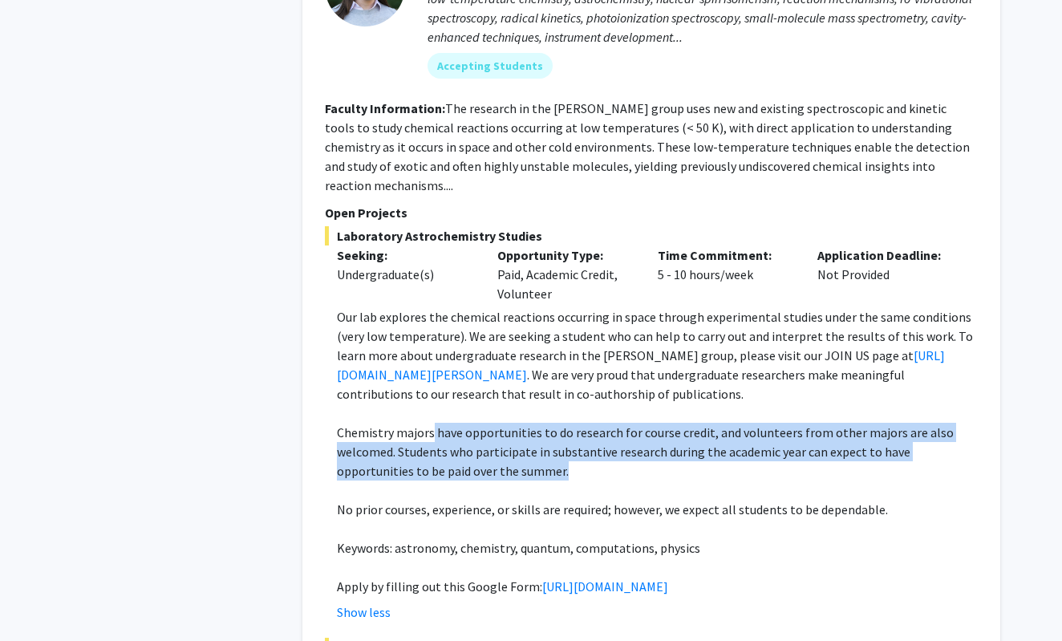
scroll to position [7855, 0]
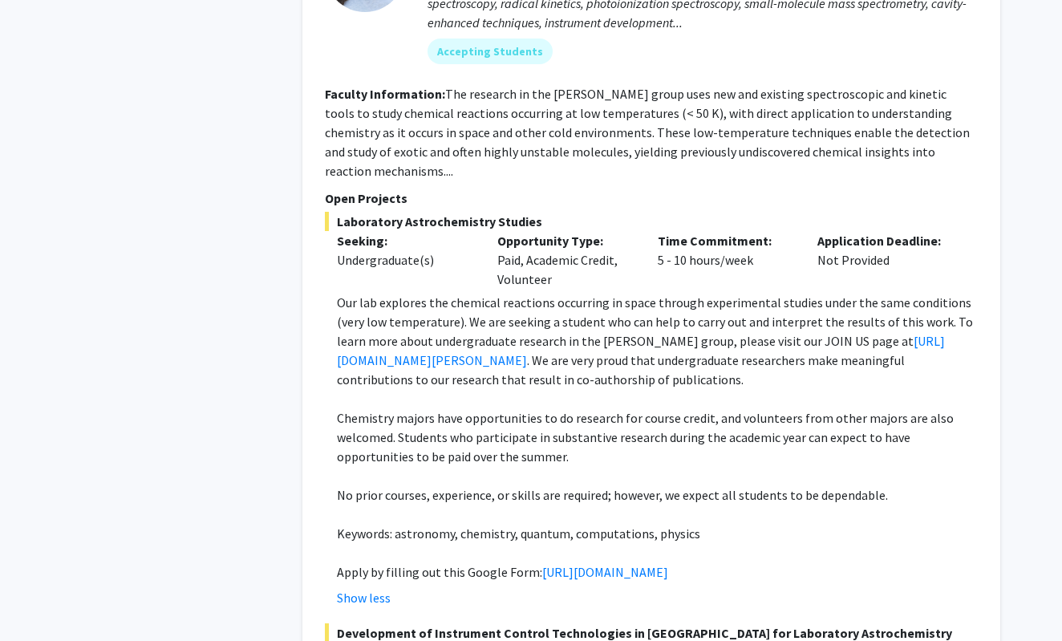
click at [584, 466] on p at bounding box center [657, 475] width 641 height 19
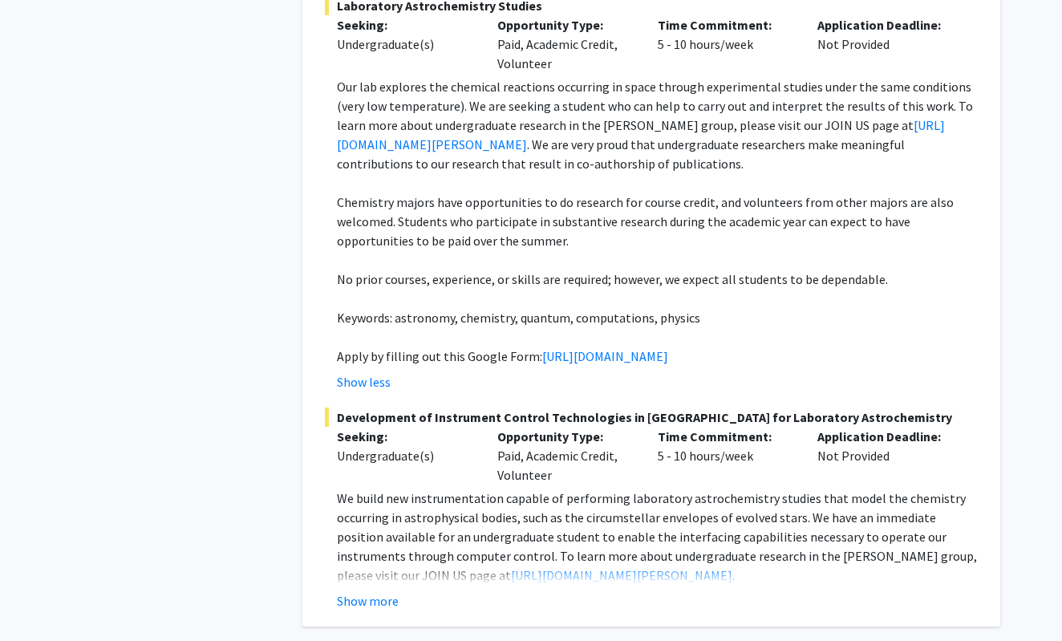
scroll to position [8074, 0]
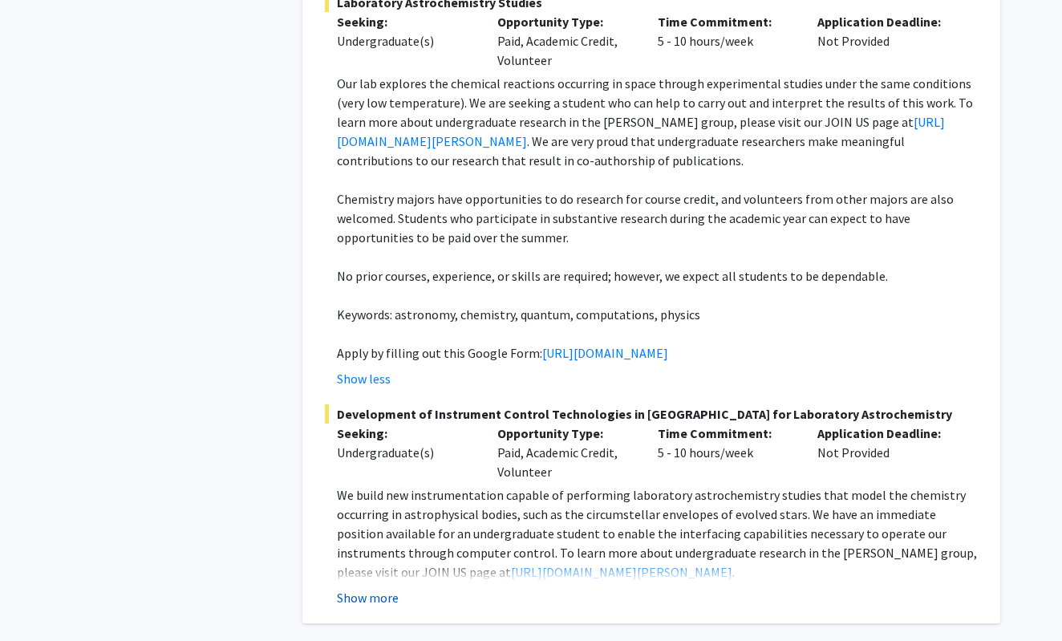
click at [374, 588] on button "Show more" at bounding box center [368, 597] width 62 height 19
